Goal: Task Accomplishment & Management: Use online tool/utility

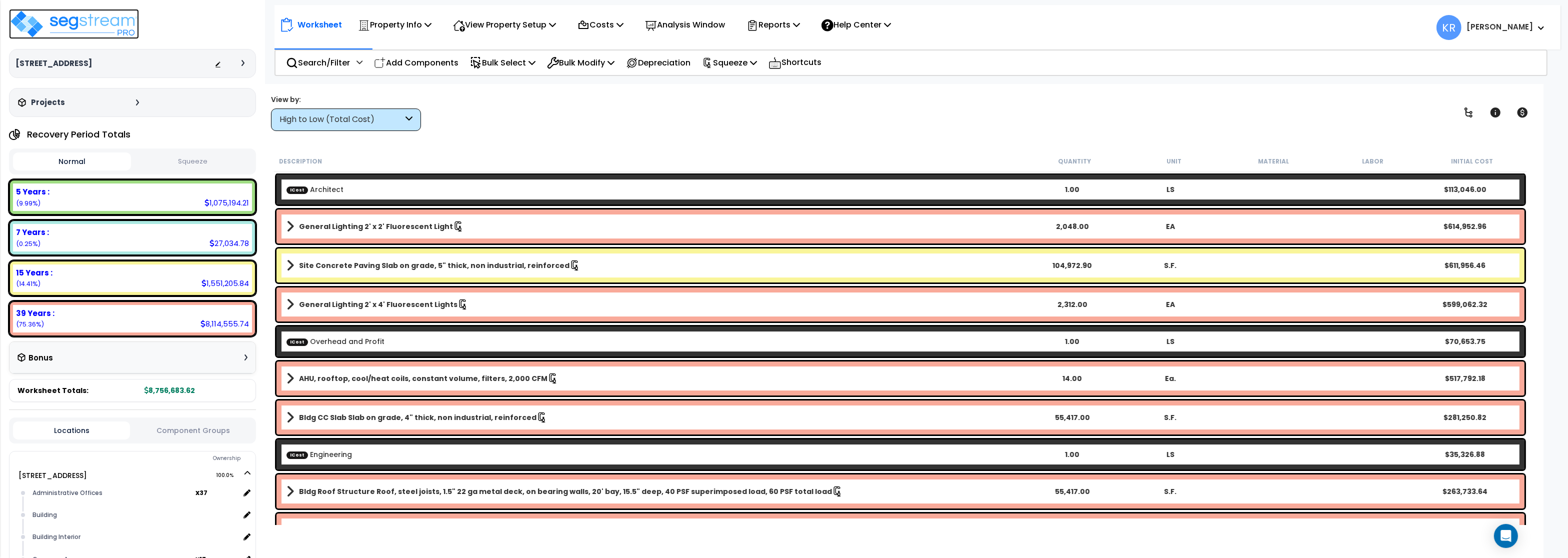
click at [77, 30] on img at bounding box center [74, 23] width 130 height 30
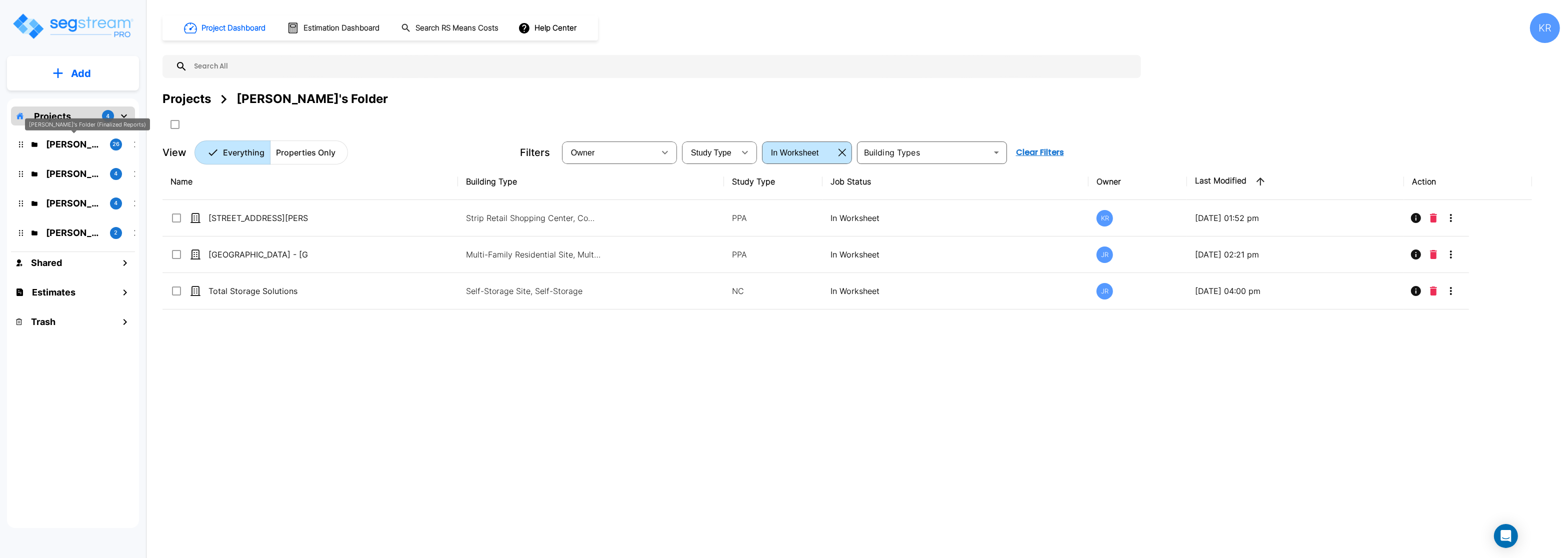
click at [82, 137] on p "[PERSON_NAME]'s Folder (Finalized Reports)" at bounding box center [74, 144] width 56 height 14
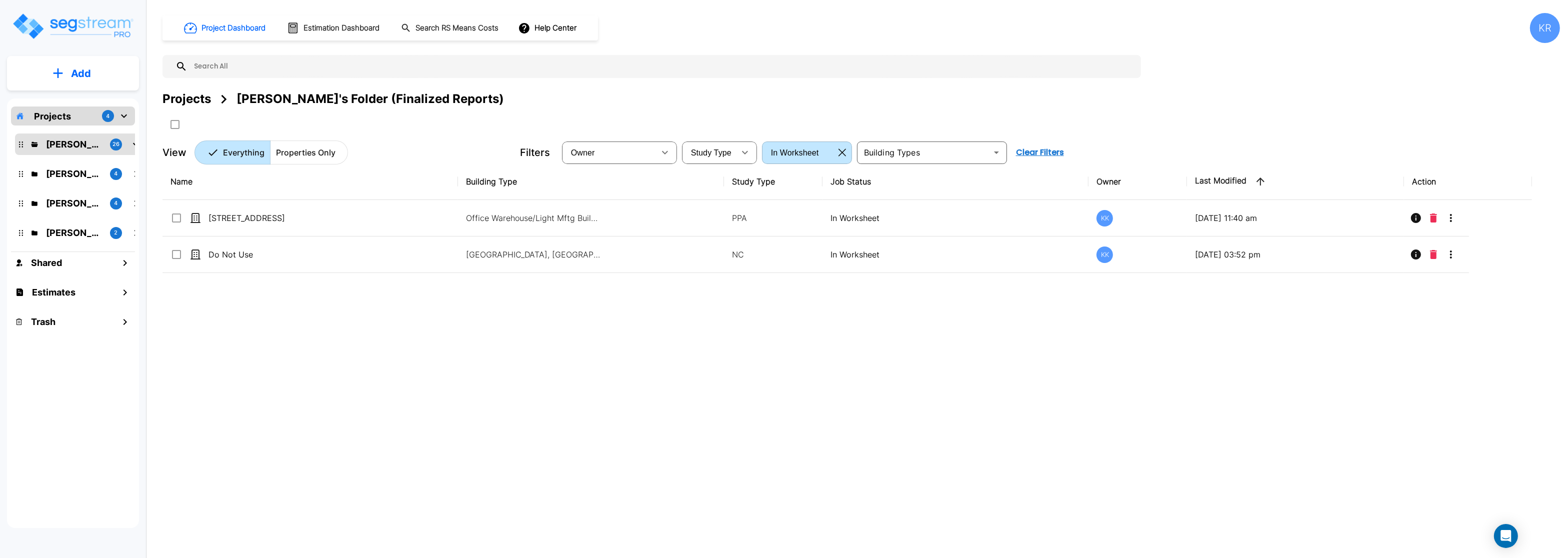
click at [840, 150] on icon "button" at bounding box center [841, 153] width 7 height 8
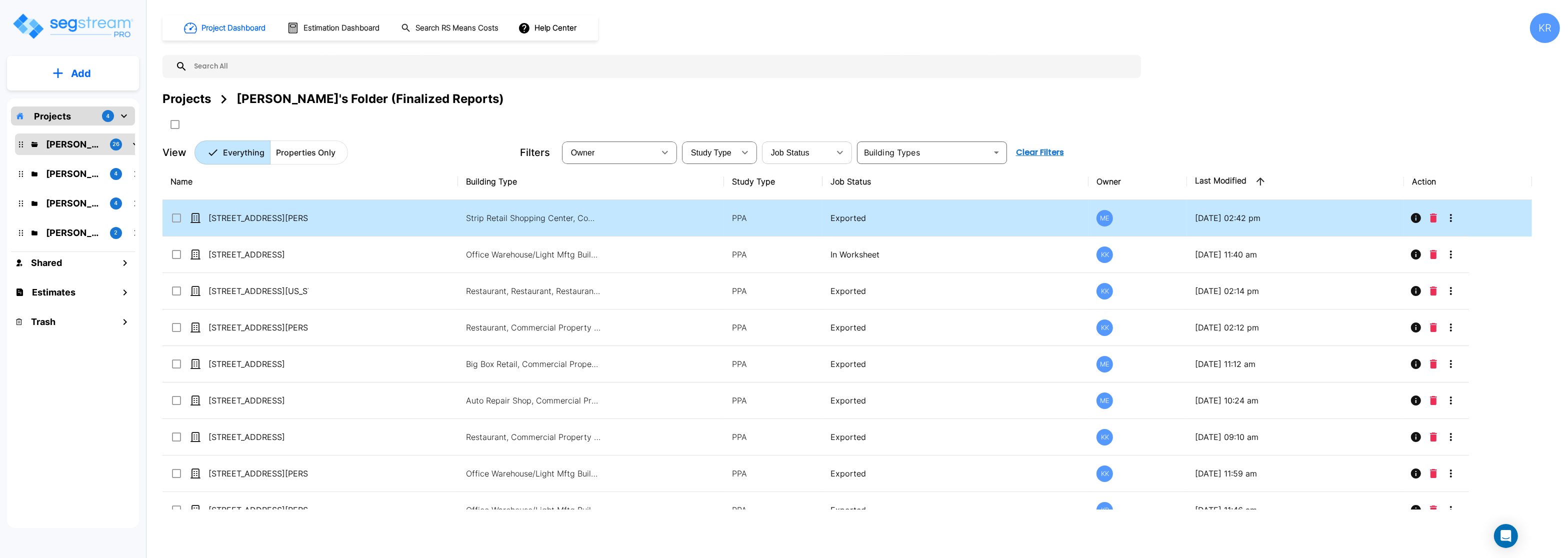
click at [862, 222] on p "Exported" at bounding box center [955, 218] width 250 height 12
click at [270, 217] on p "[STREET_ADDRESS][PERSON_NAME][PERSON_NAME]" at bounding box center [259, 218] width 100 height 12
checkbox input "false"
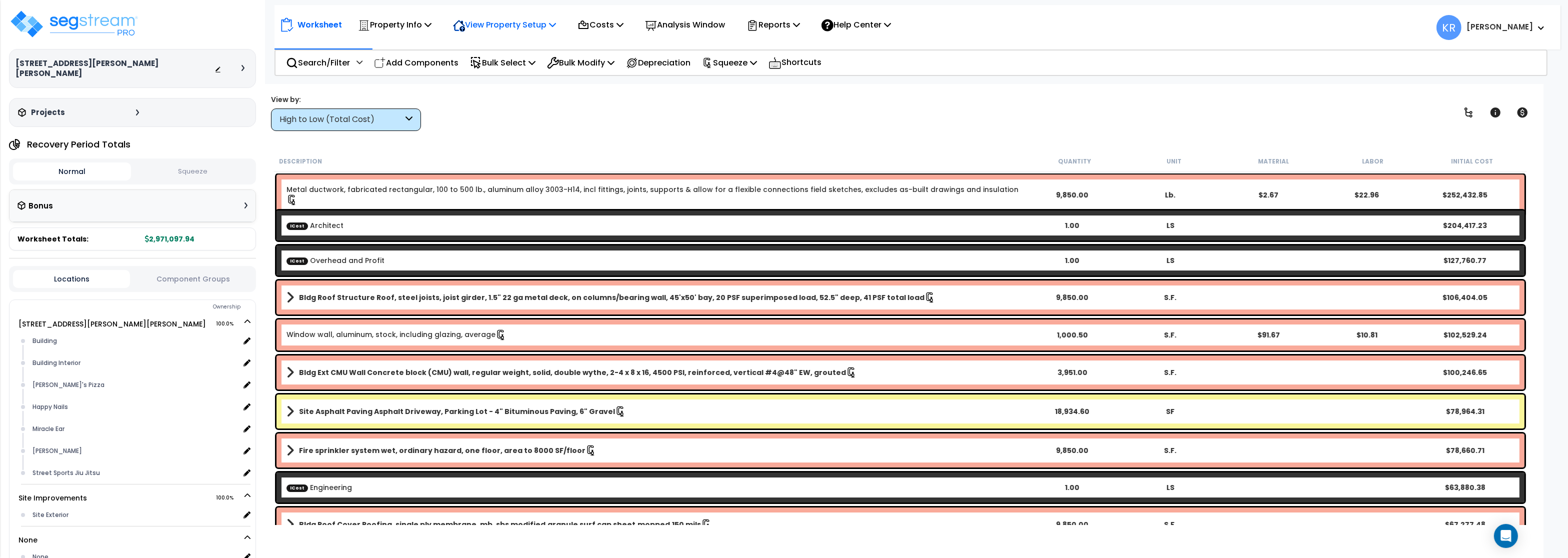
click at [497, 20] on p "View Property Setup" at bounding box center [504, 24] width 103 height 14
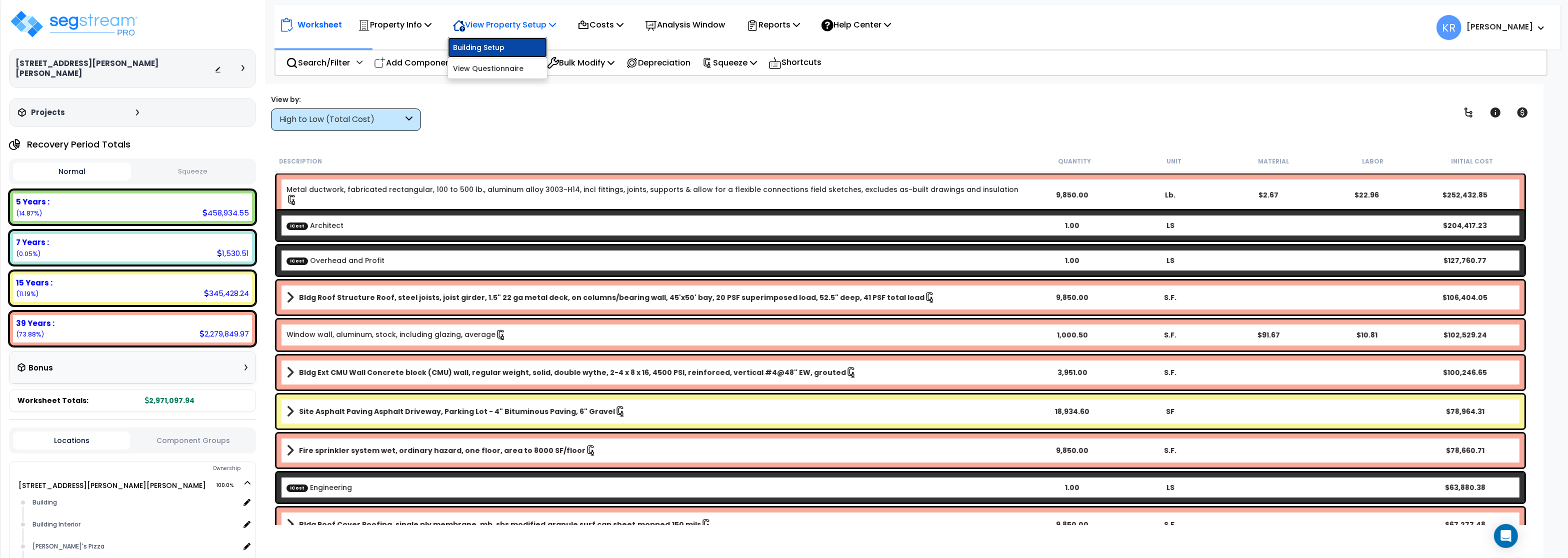
click at [488, 43] on link "Building Setup" at bounding box center [498, 47] width 99 height 20
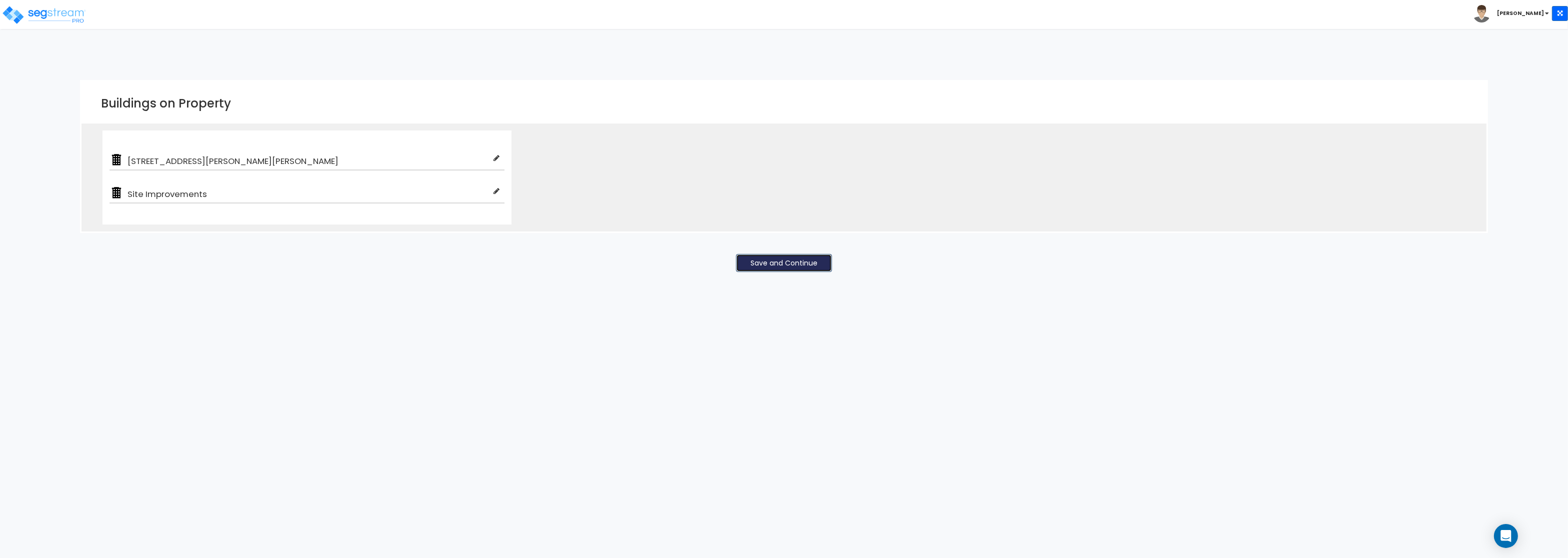
click at [787, 261] on button "Save and Continue" at bounding box center [784, 263] width 96 height 18
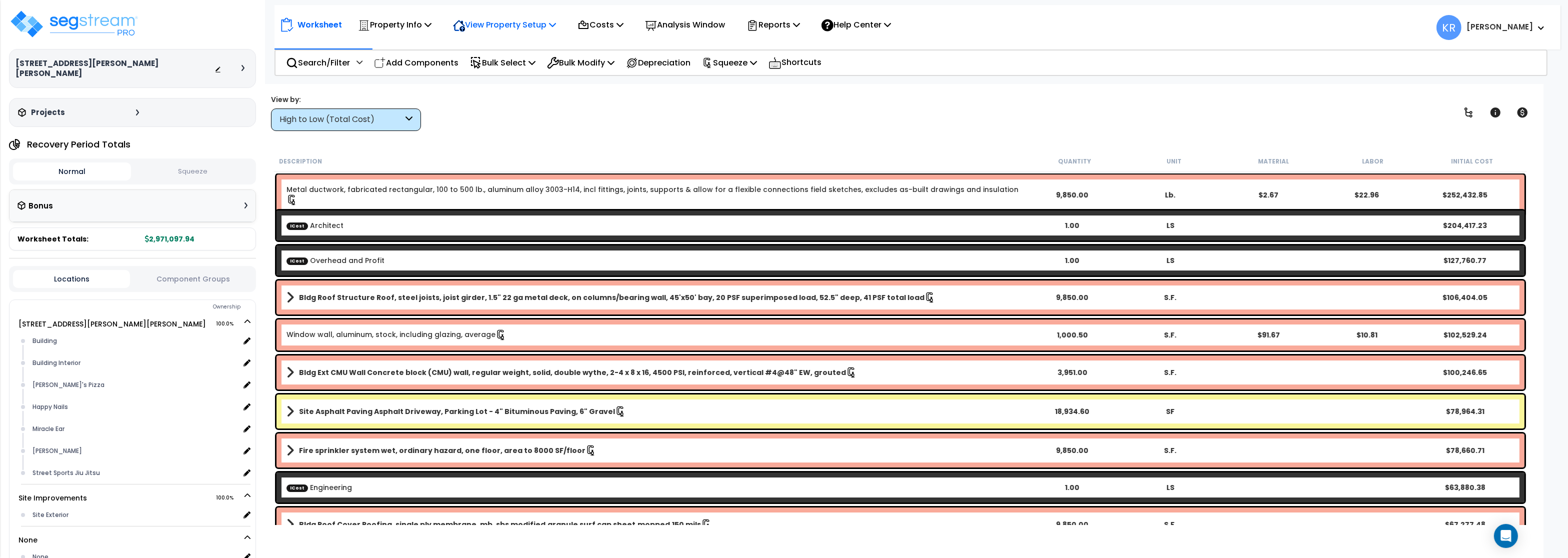
click at [494, 23] on p "View Property Setup" at bounding box center [504, 24] width 103 height 14
click at [395, 28] on p "Property Info" at bounding box center [394, 24] width 74 height 14
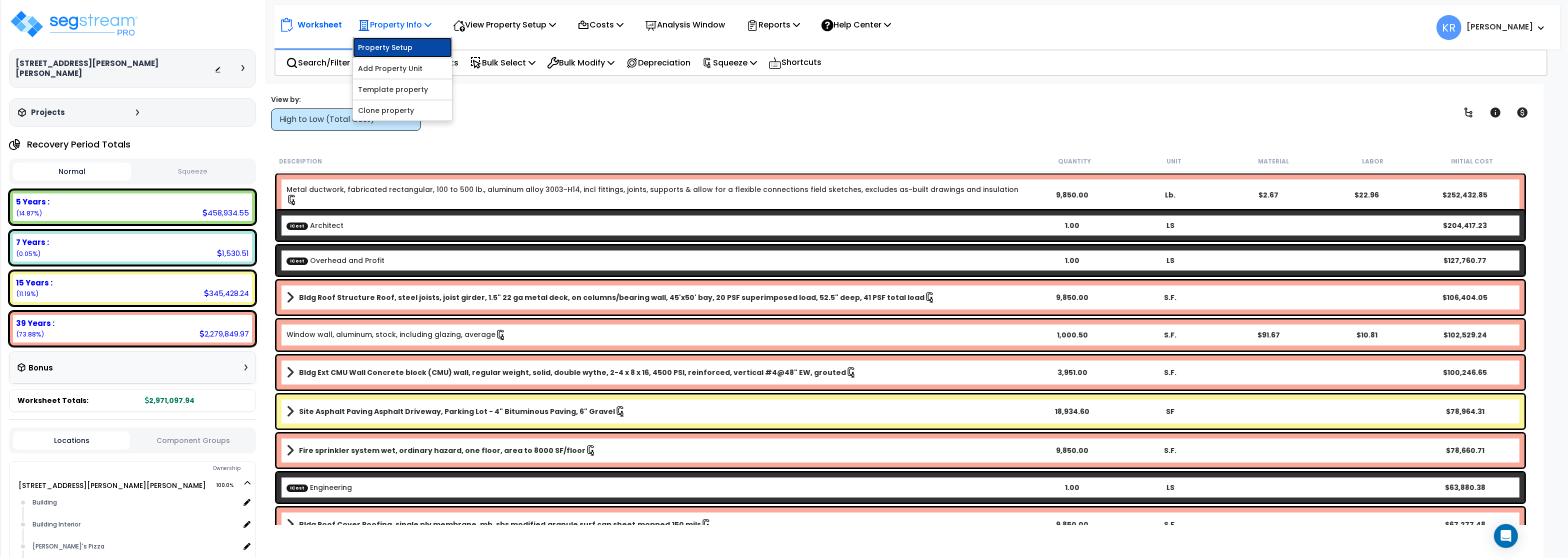
click at [392, 45] on link "Property Setup" at bounding box center [402, 47] width 99 height 20
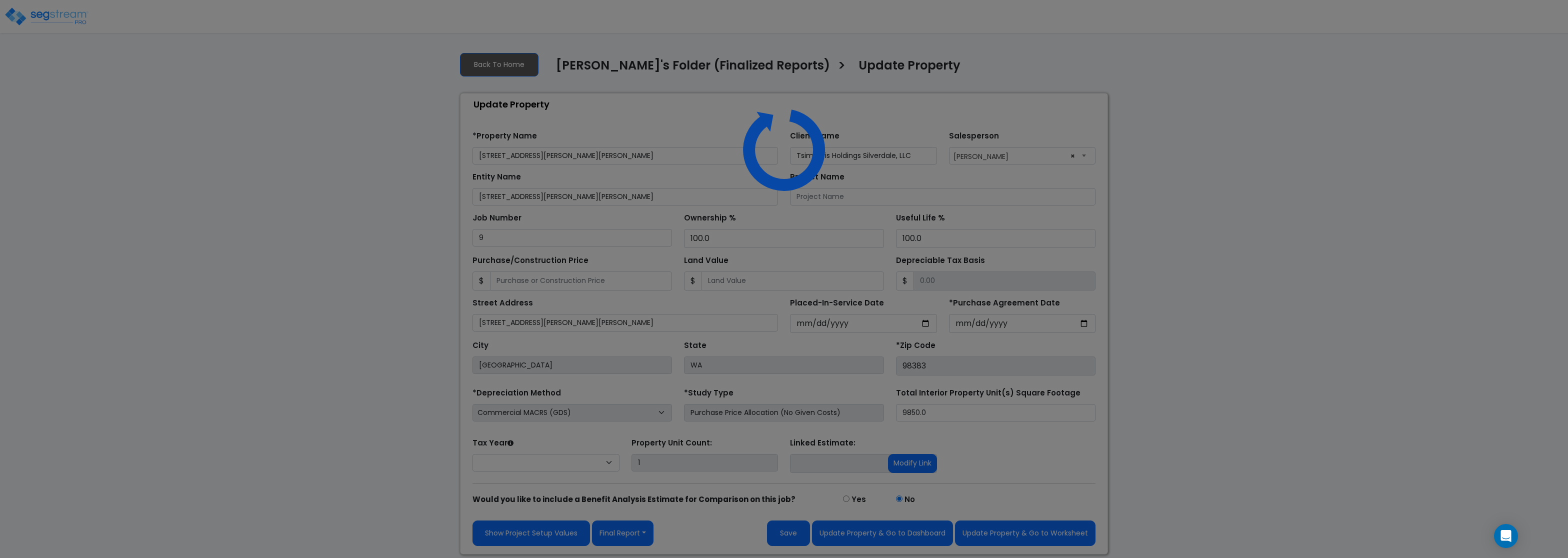
select select
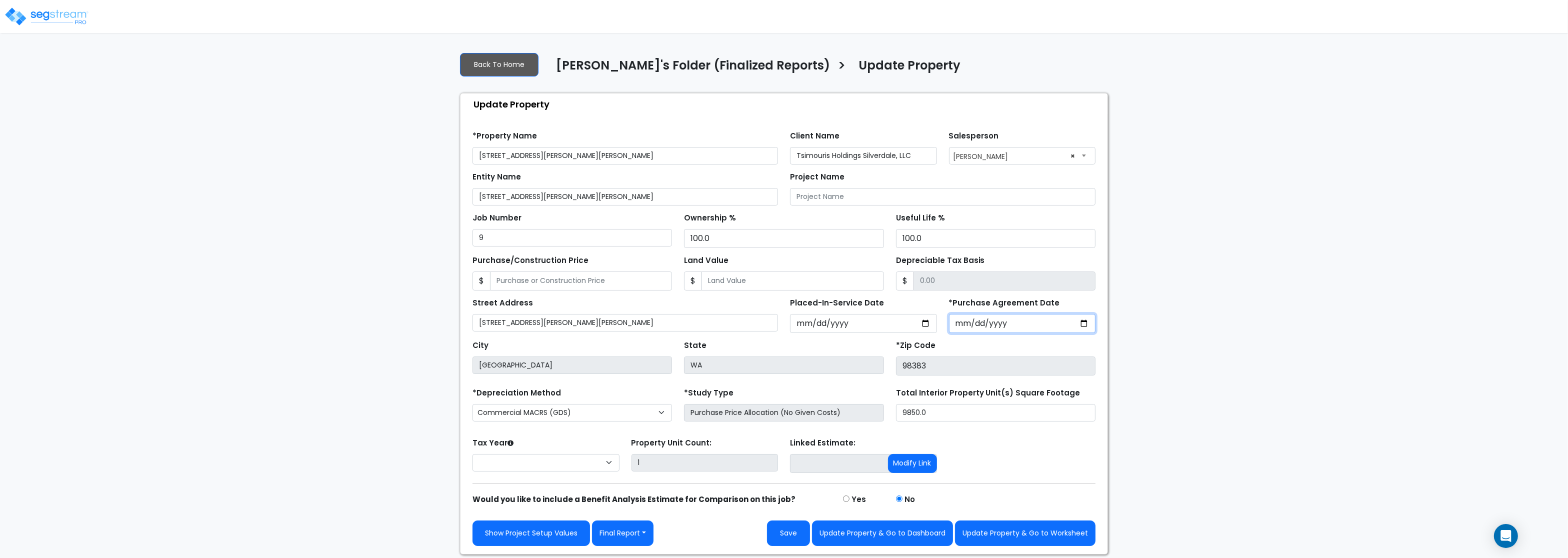
click at [958, 325] on input "*Purchase Agreement Date" at bounding box center [1023, 323] width 147 height 19
click at [980, 330] on input "*Purchase Agreement Date" at bounding box center [1023, 323] width 147 height 19
type input "2025-06-04"
click at [942, 284] on input "Depreciable Tax Basis" at bounding box center [1004, 281] width 182 height 19
click at [879, 535] on button "Update Property & Go to Dashboard" at bounding box center [883, 533] width 141 height 26
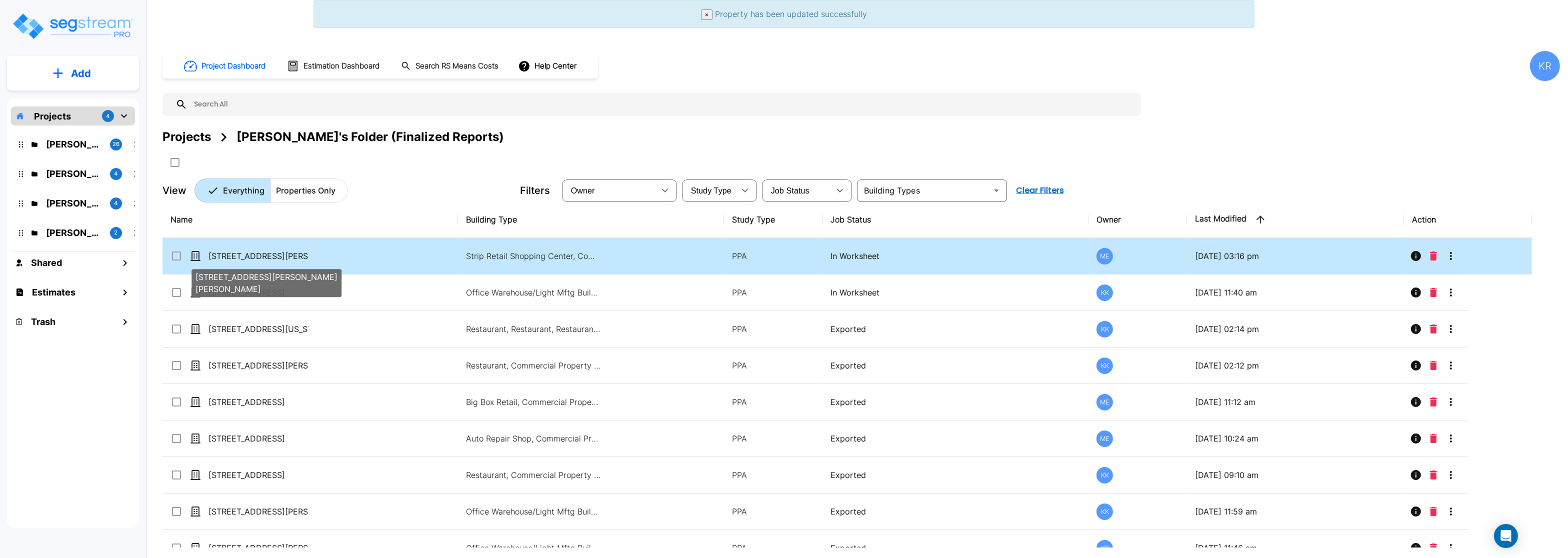
click at [239, 255] on p "[STREET_ADDRESS][PERSON_NAME][PERSON_NAME]" at bounding box center [259, 256] width 100 height 12
checkbox input "true"
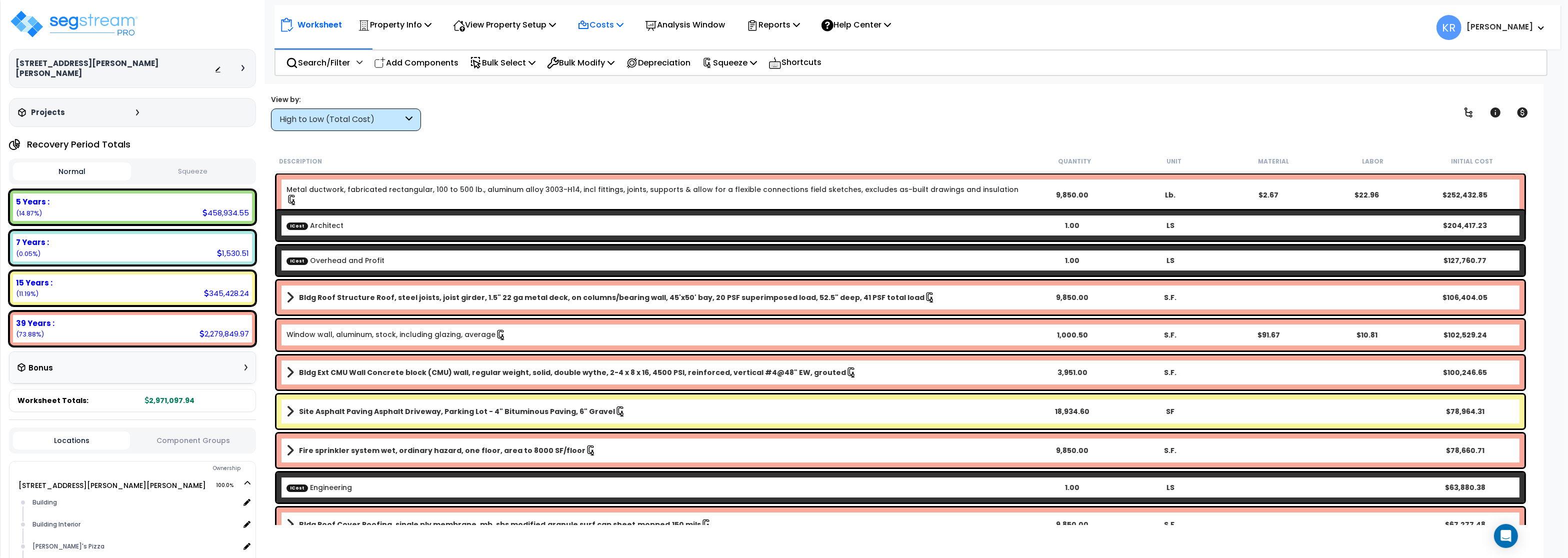
click at [598, 22] on p "Costs" at bounding box center [600, 24] width 46 height 14
click at [592, 48] on link "Indirect Costs" at bounding box center [622, 47] width 99 height 20
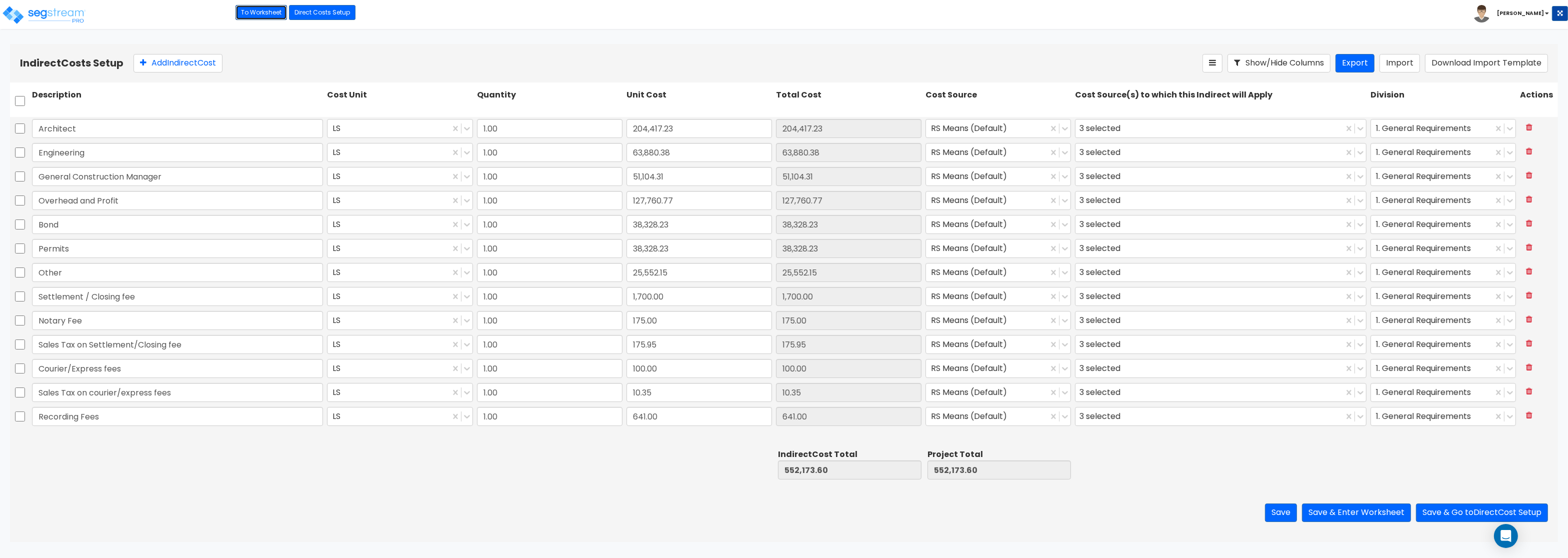
click at [254, 14] on link "To Worksheet" at bounding box center [261, 12] width 52 height 15
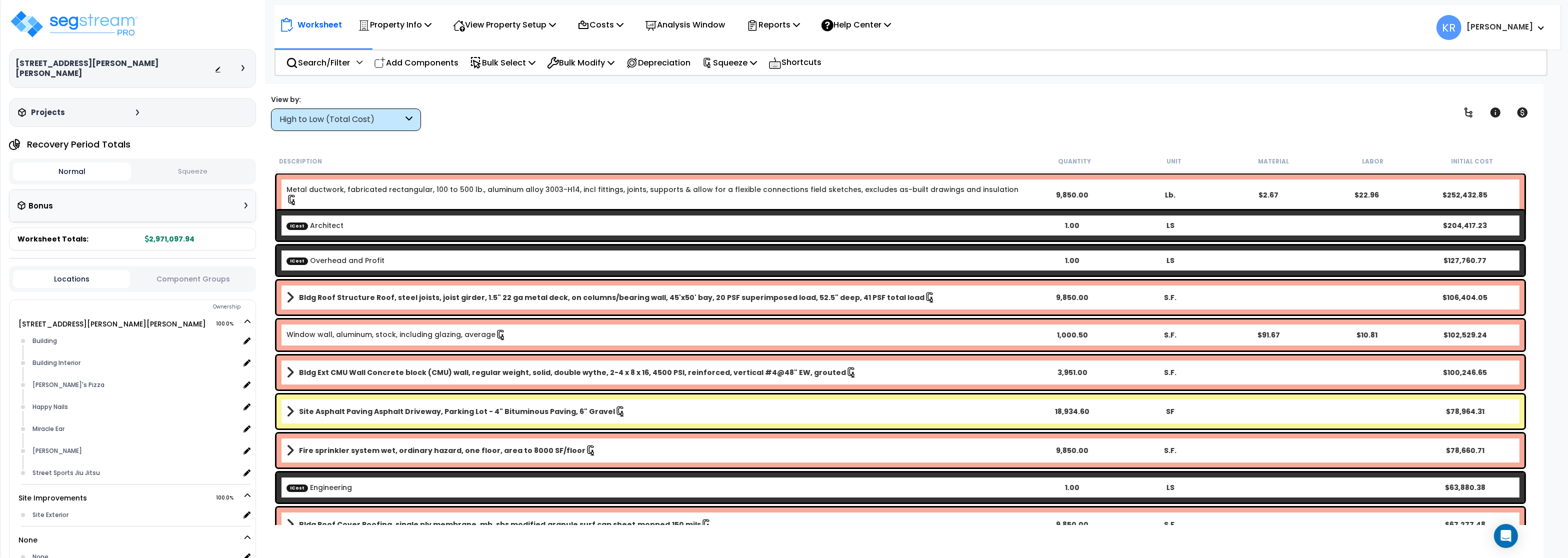
click at [224, 163] on button "Squeeze" at bounding box center [193, 171] width 118 height 18
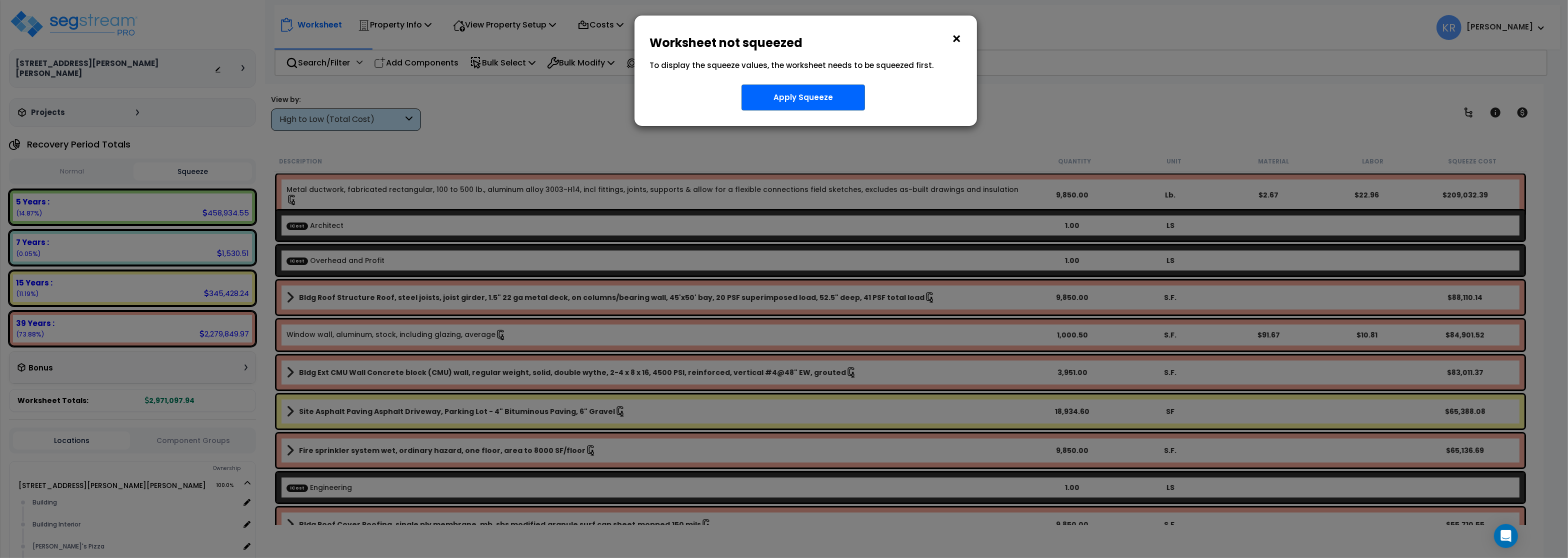
click at [955, 40] on button "×" at bounding box center [956, 39] width 11 height 16
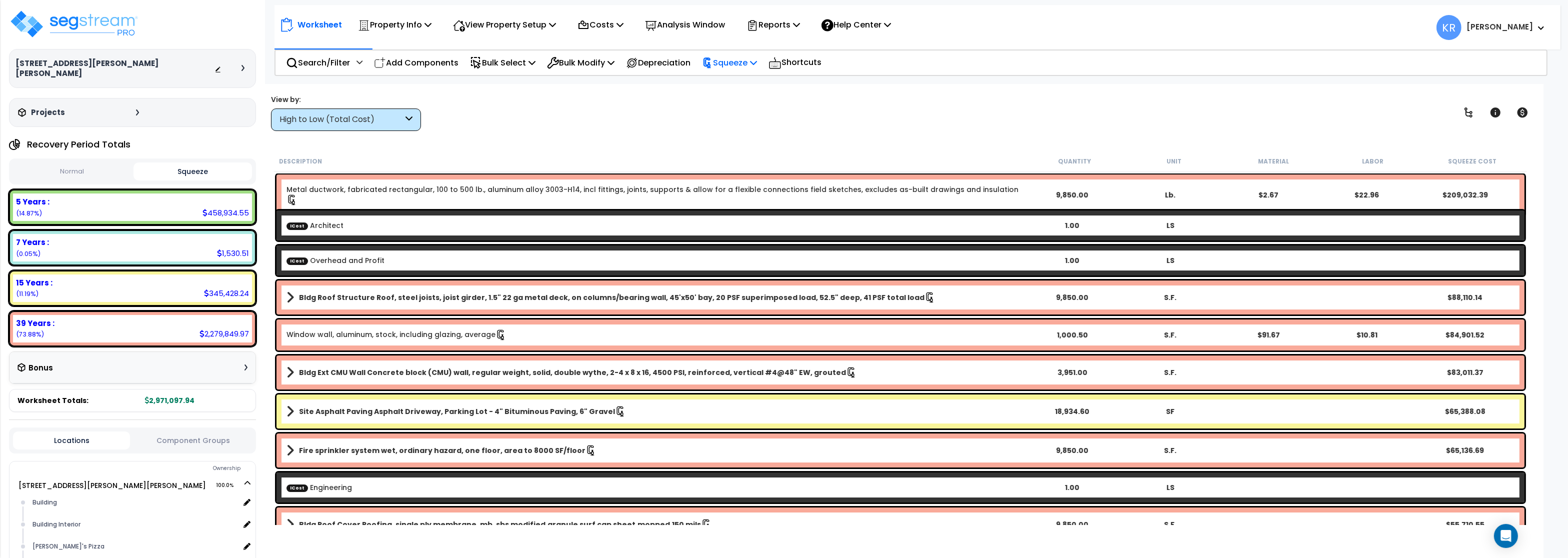
click at [757, 63] on p "Squeeze" at bounding box center [730, 62] width 55 height 14
click at [743, 86] on link "Re-squeeze" at bounding box center [746, 85] width 99 height 20
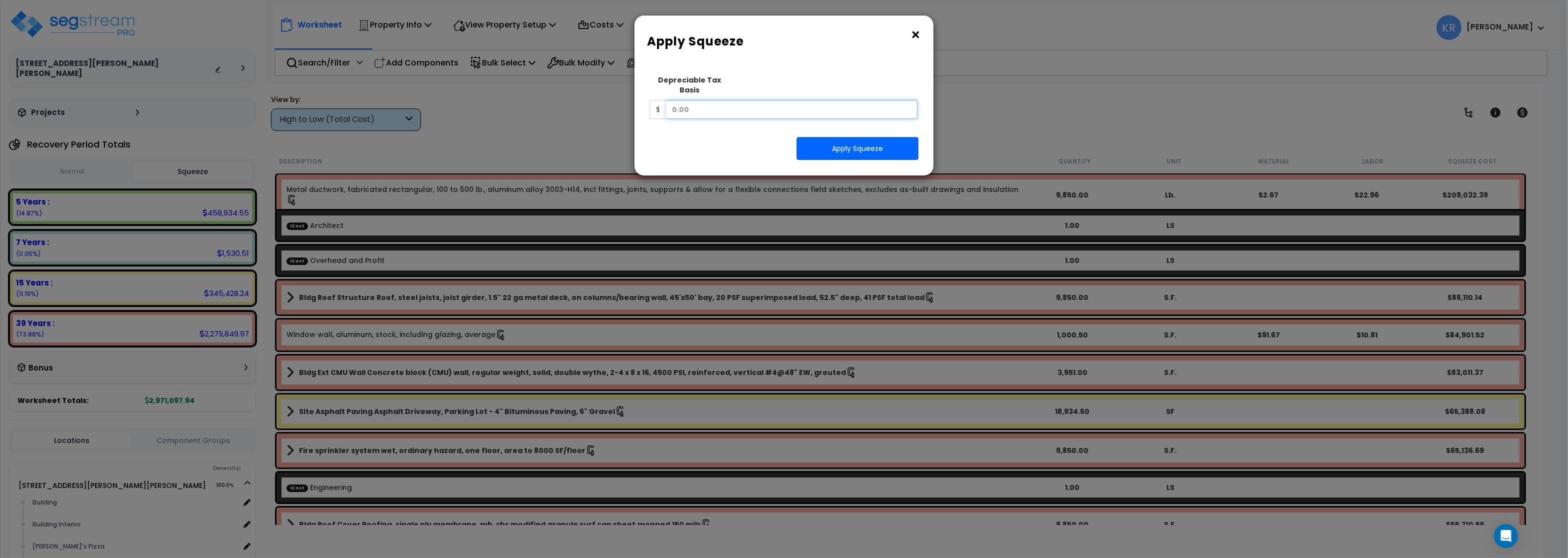
click at [724, 100] on input "text" at bounding box center [791, 109] width 252 height 19
type input "2"
click at [740, 100] on input "2" at bounding box center [791, 109] width 252 height 19
type input "2,558,017.66"
click at [875, 142] on button "Apply Squeeze" at bounding box center [857, 148] width 122 height 23
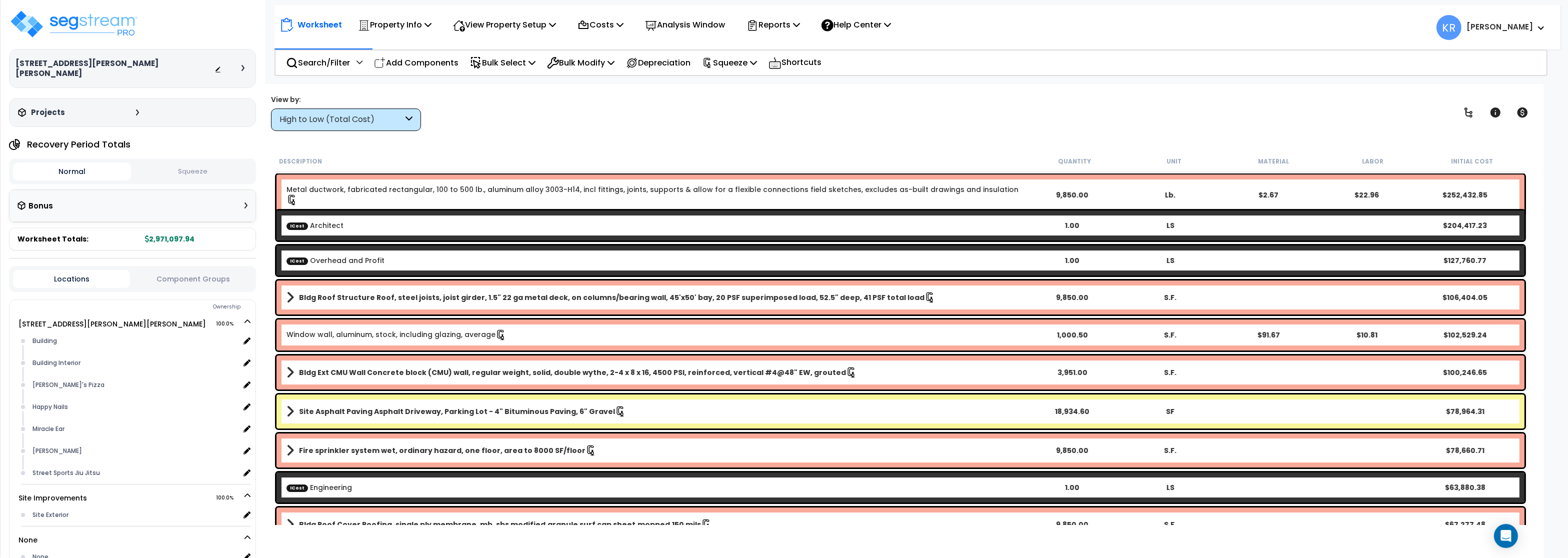
click at [196, 163] on button "Squeeze" at bounding box center [193, 171] width 118 height 18
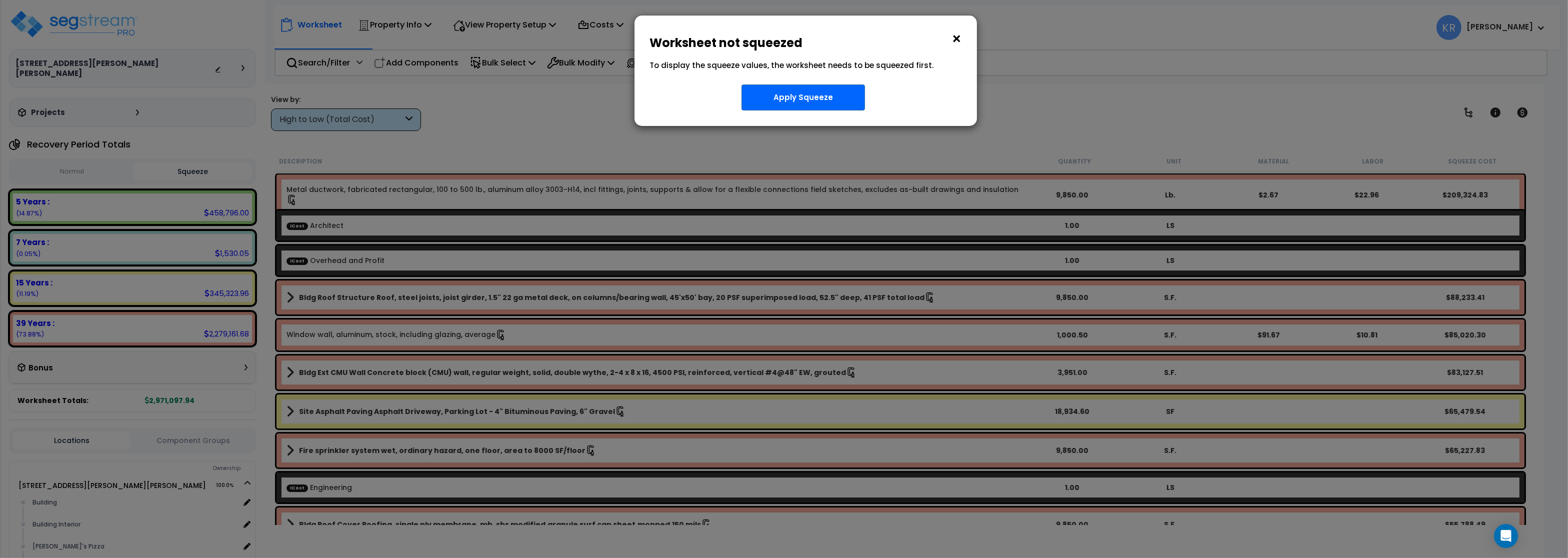
click at [1183, 72] on div "× Worksheet not squeezed To display the squeeze values, the worksheet needs to …" at bounding box center [784, 279] width 1568 height 558
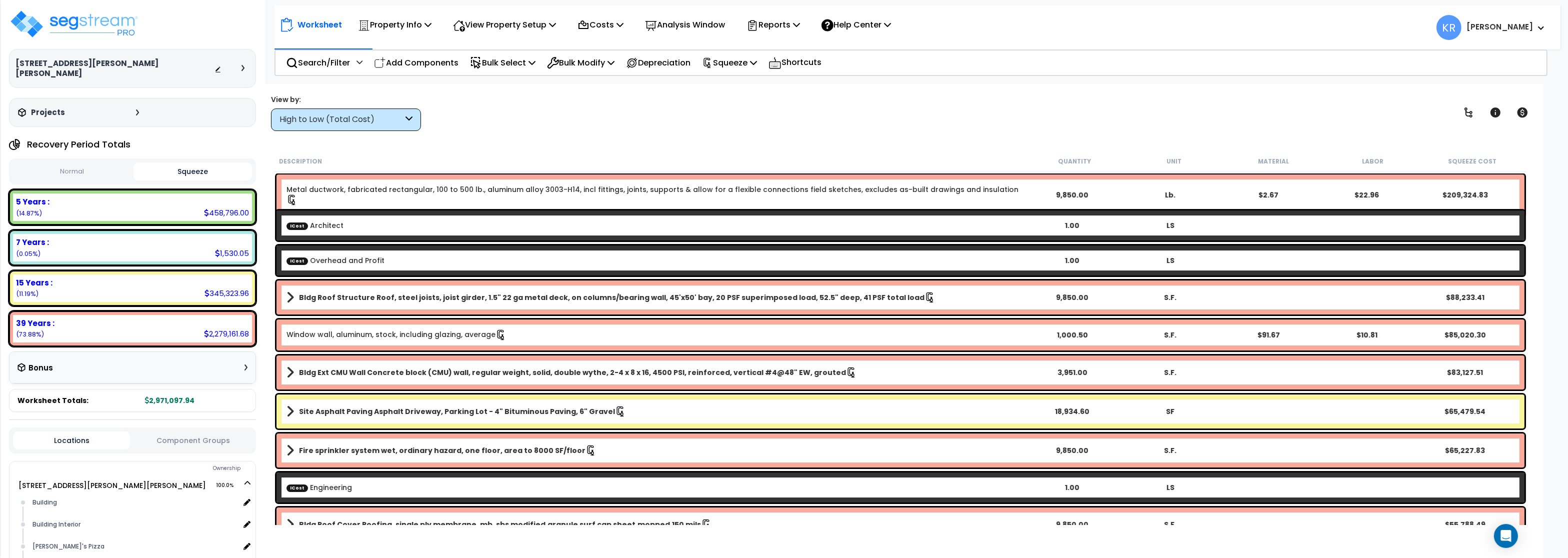
click at [189, 163] on button "Squeeze" at bounding box center [193, 171] width 118 height 18
